Goal: Task Accomplishment & Management: Use online tool/utility

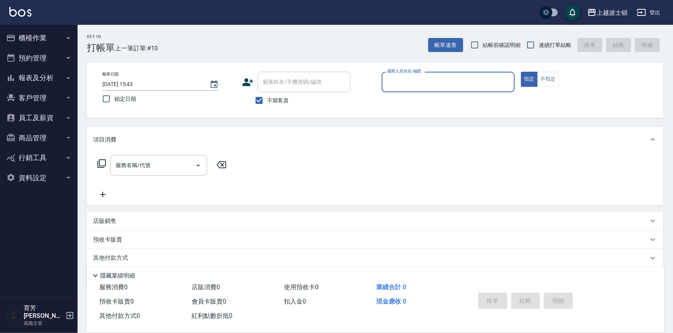
click at [69, 107] on ul "櫃檯作業 打帳單 帳單列表 掛單列表 座位開單 營業儀表板 現金收支登錄 高階收支登錄 材料自購登錄 每日結帳 排班表 現場電腦打卡 掃碼打卡 預約管理 預約…" at bounding box center [38, 108] width 71 height 166
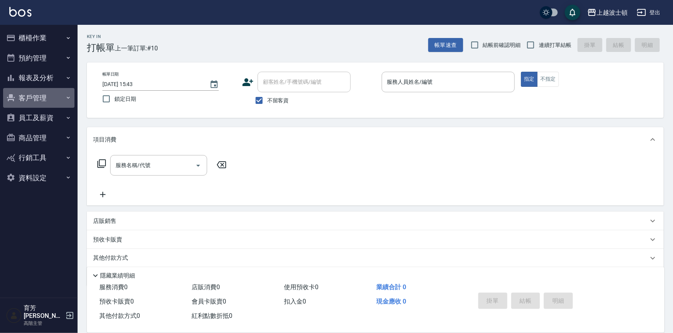
click at [69, 99] on icon "button" at bounding box center [68, 98] width 6 height 6
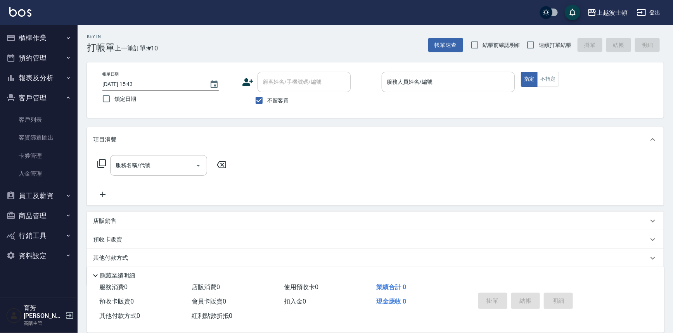
click at [69, 99] on icon "button" at bounding box center [68, 98] width 6 height 6
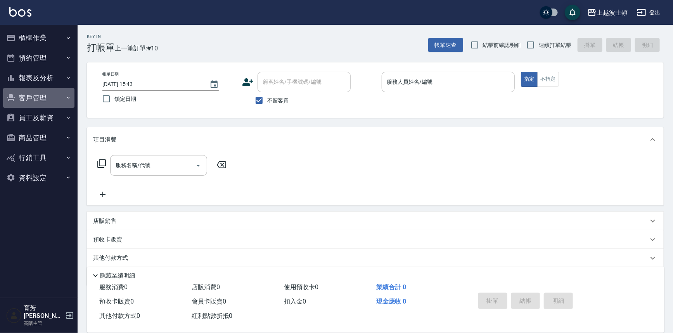
click at [62, 102] on button "客戶管理" at bounding box center [38, 98] width 71 height 20
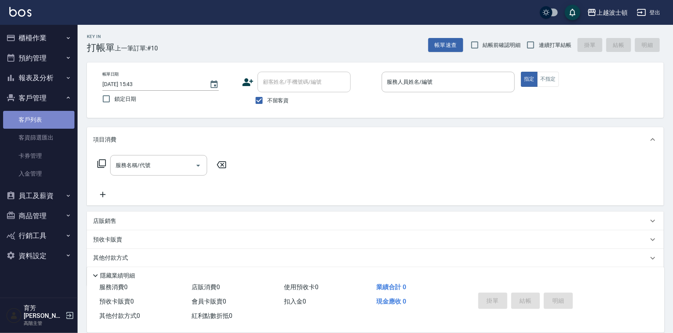
click at [57, 117] on link "客戶列表" at bounding box center [38, 120] width 71 height 18
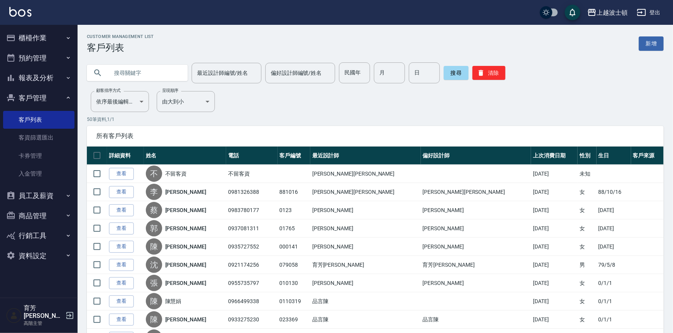
click at [159, 75] on input "text" at bounding box center [145, 72] width 73 height 21
type input "[PERSON_NAME]"
click at [455, 77] on button "搜尋" at bounding box center [456, 73] width 25 height 14
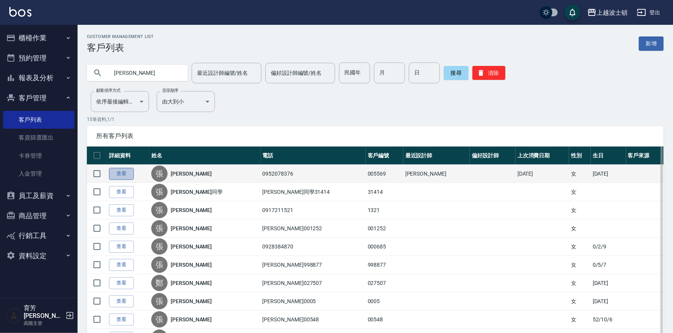
click at [120, 173] on link "查看" at bounding box center [121, 174] width 25 height 12
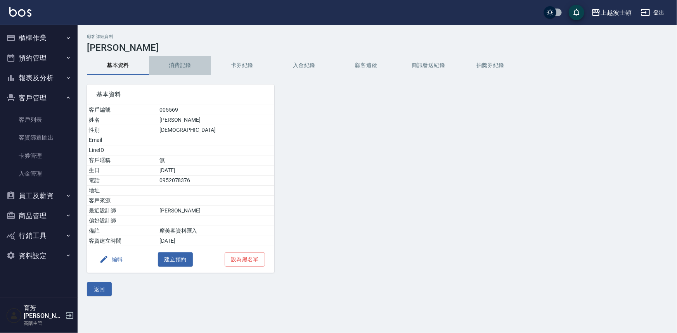
click at [180, 62] on button "消費記錄" at bounding box center [180, 65] width 62 height 19
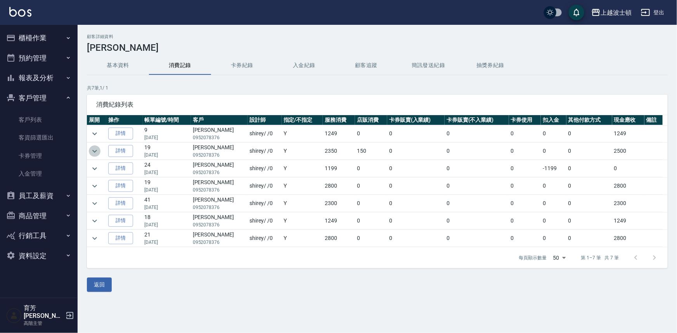
click at [92, 151] on icon "expand row" at bounding box center [94, 151] width 9 height 9
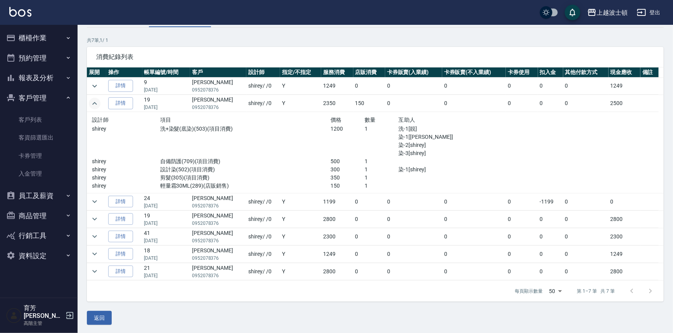
scroll to position [48, 0]
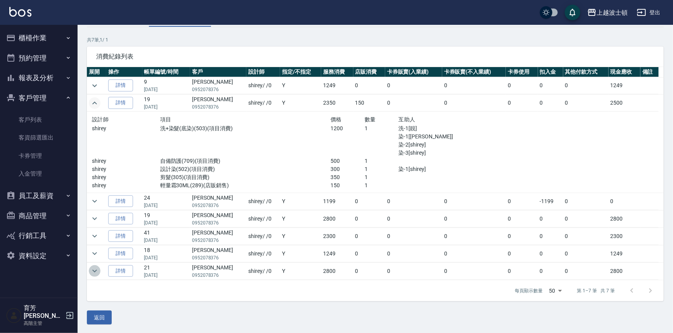
click at [94, 272] on icon "expand row" at bounding box center [94, 271] width 9 height 9
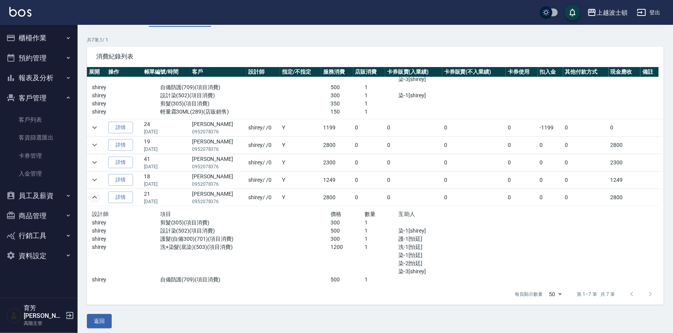
scroll to position [76, 0]
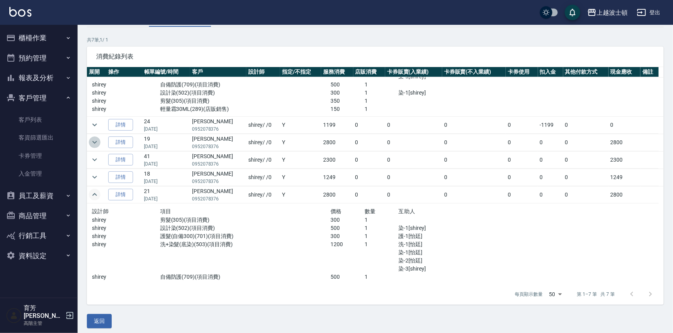
click at [90, 146] on td at bounding box center [96, 142] width 19 height 17
click at [94, 139] on icon "expand row" at bounding box center [94, 142] width 9 height 9
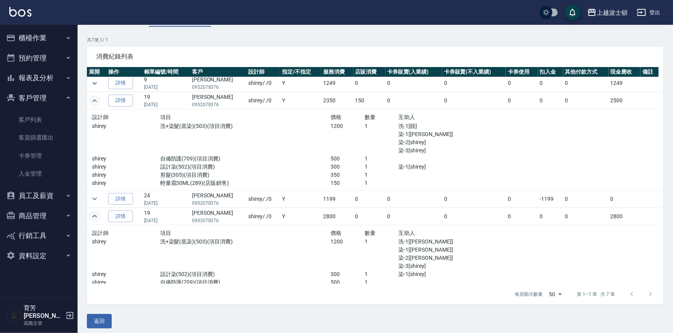
scroll to position [0, 0]
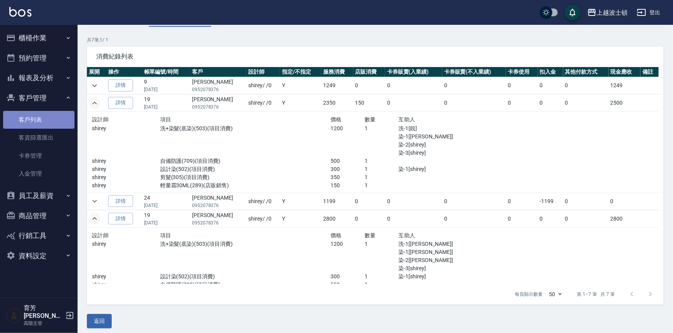
click at [46, 115] on link "客戶列表" at bounding box center [38, 120] width 71 height 18
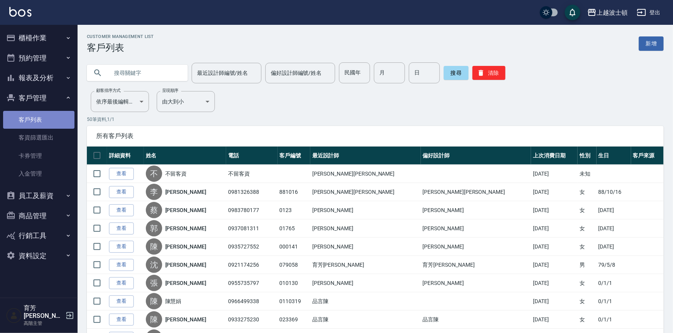
click at [50, 116] on link "客戶列表" at bounding box center [38, 120] width 71 height 18
click at [60, 36] on button "櫃檯作業" at bounding box center [38, 38] width 71 height 20
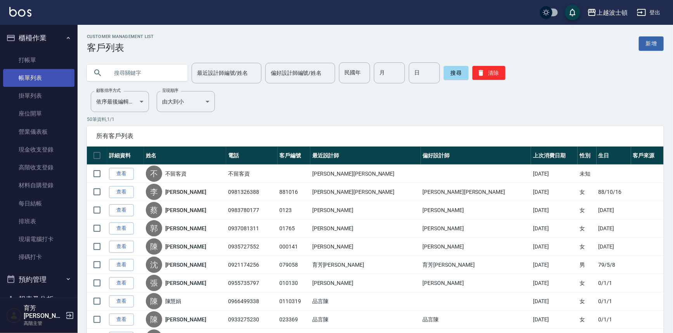
click at [49, 78] on link "帳單列表" at bounding box center [38, 78] width 71 height 18
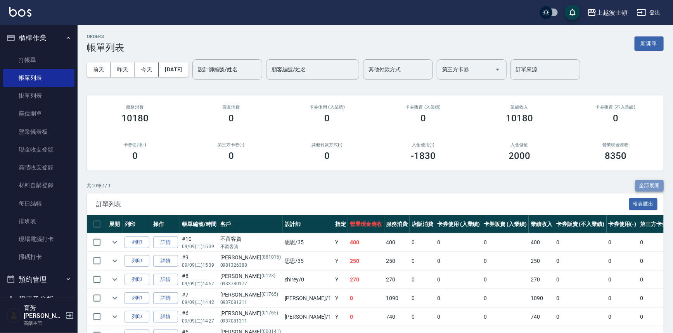
click at [649, 183] on button "全部展開" at bounding box center [650, 186] width 29 height 12
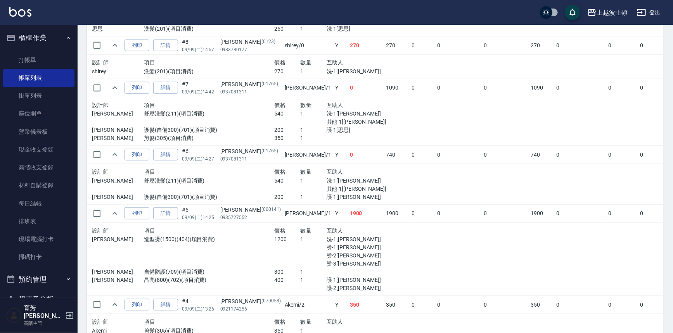
scroll to position [312, 0]
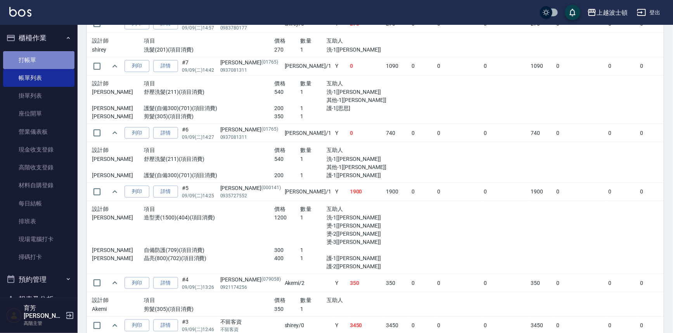
click at [40, 60] on link "打帳單" at bounding box center [38, 60] width 71 height 18
